Goal: Transaction & Acquisition: Obtain resource

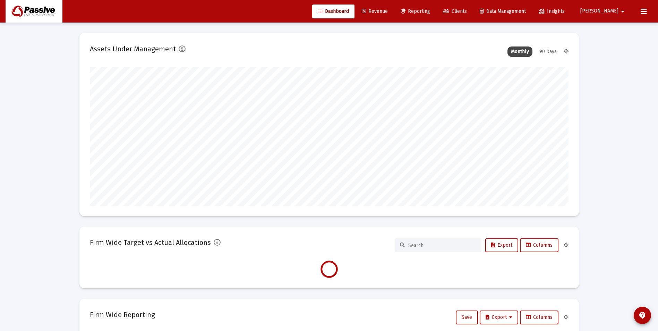
scroll to position [139, 258]
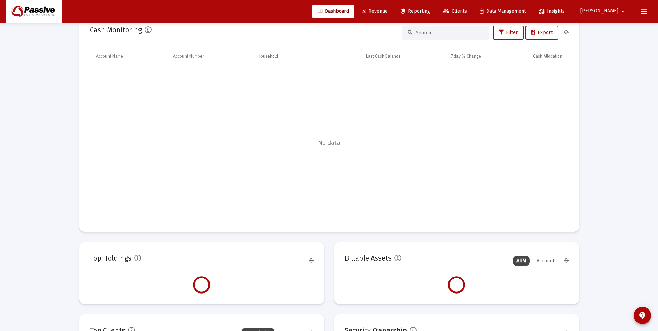
type input "[DATE]"
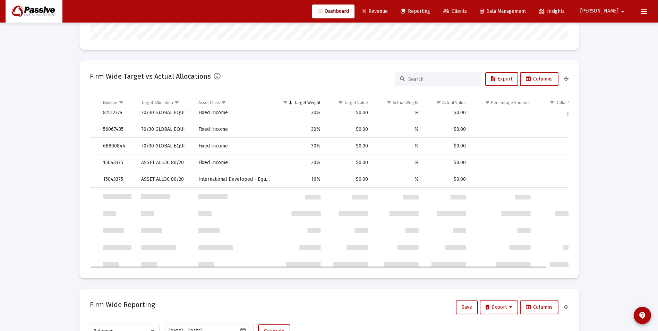
scroll to position [0, 0]
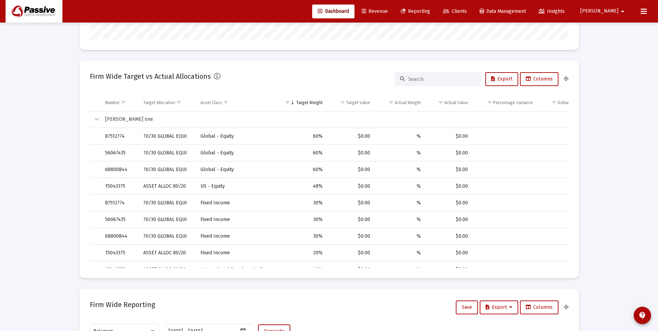
drag, startPoint x: 607, startPoint y: 177, endPoint x: 601, endPoint y: 175, distance: 5.8
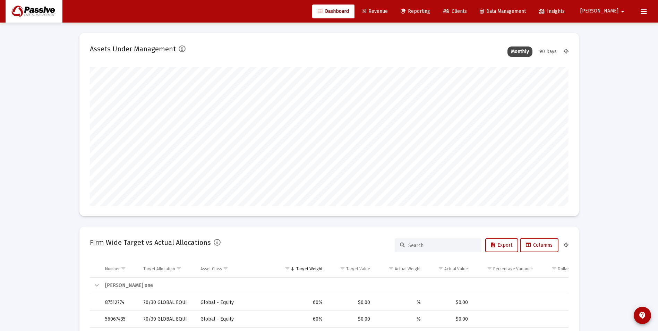
click at [449, 13] on icon at bounding box center [446, 11] width 6 height 5
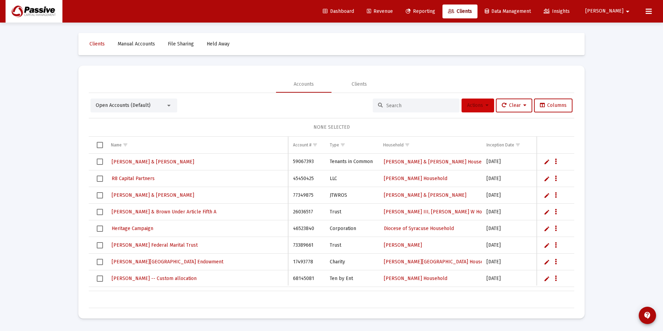
click at [483, 110] on button "Actions" at bounding box center [478, 106] width 33 height 14
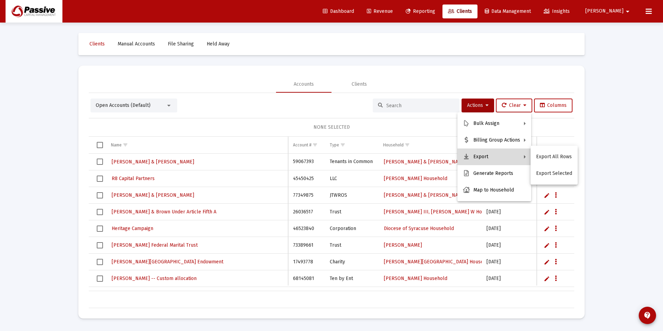
click at [489, 158] on button "Export" at bounding box center [495, 156] width 74 height 17
click at [552, 161] on button "Export All Rows" at bounding box center [554, 156] width 47 height 17
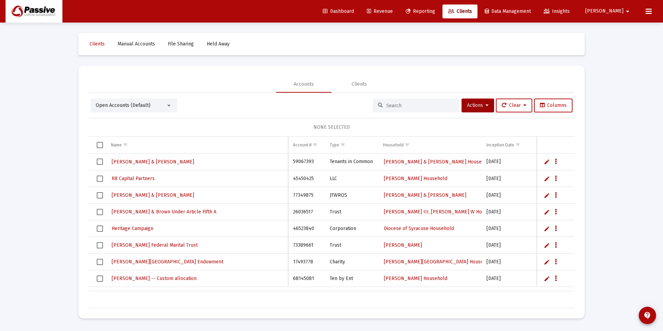
click at [354, 12] on span "Dashboard" at bounding box center [338, 11] width 31 height 6
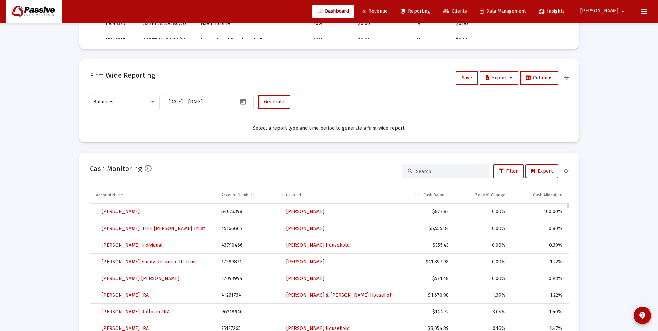
scroll to position [416, 0]
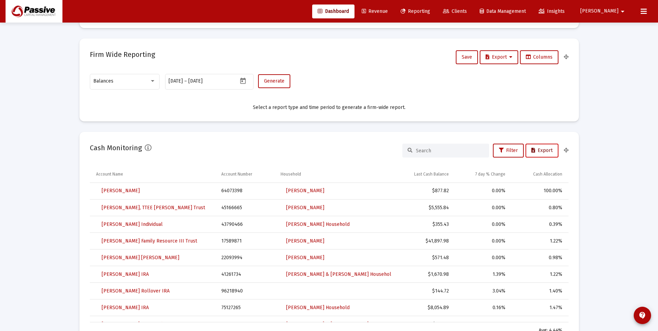
click at [550, 151] on span "Export" at bounding box center [541, 150] width 21 height 6
